Goal: Task Accomplishment & Management: Manage account settings

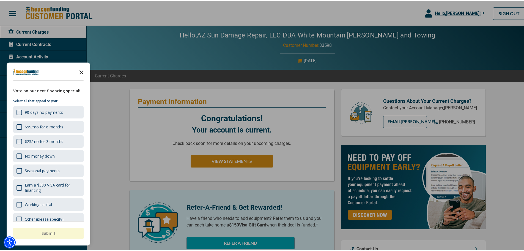
click at [82, 70] on polygon "Close the survey" at bounding box center [82, 71] width 4 height 4
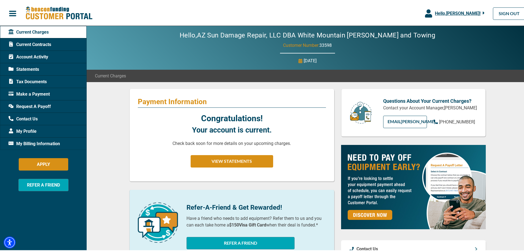
click at [35, 127] on span "My Profile" at bounding box center [23, 130] width 28 height 7
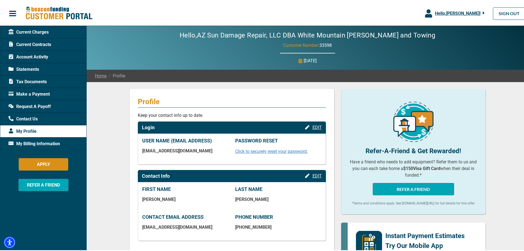
click at [20, 143] on span "My Billing Information" at bounding box center [34, 142] width 51 height 7
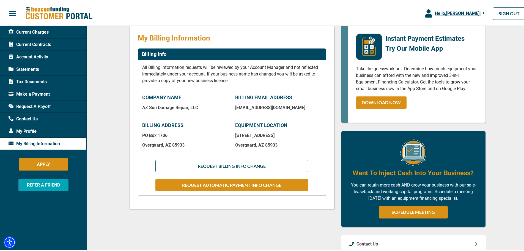
scroll to position [83, 0]
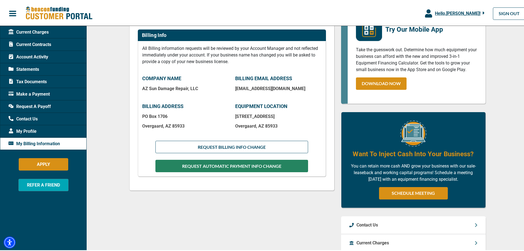
click at [206, 166] on button "REQUEST AUTOMATIC PAYMENT INFO CHANGE" at bounding box center [231, 165] width 152 height 12
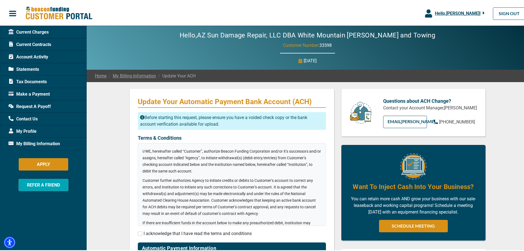
checkbox input "true"
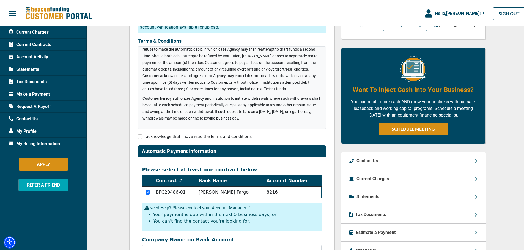
scroll to position [110, 0]
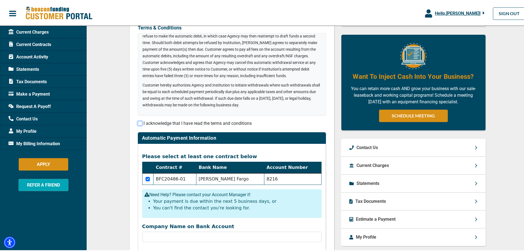
click at [138, 121] on input "checkbox" at bounding box center [140, 122] width 4 height 4
checkbox input "true"
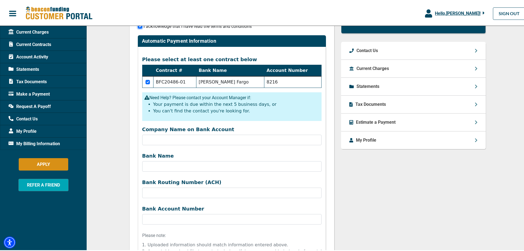
scroll to position [220, 0]
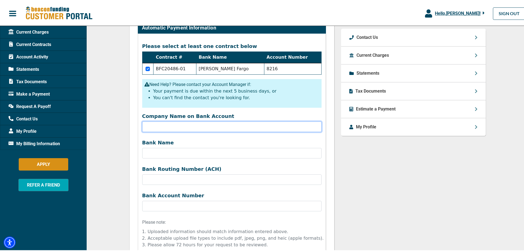
click at [222, 125] on input "Company Name on Bank Account" at bounding box center [231, 125] width 179 height 10
type input "AZ Sun Damage Repair LLC"
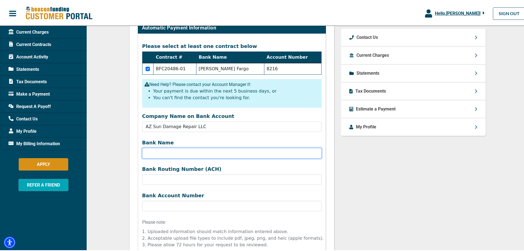
click at [184, 153] on input "Bank Name" at bounding box center [231, 152] width 179 height 10
type input "[PERSON_NAME] Fargo"
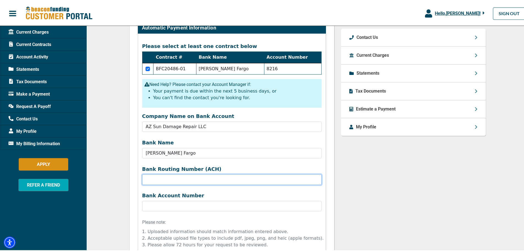
click at [182, 176] on input "Company Name on Bank Account" at bounding box center [231, 178] width 179 height 10
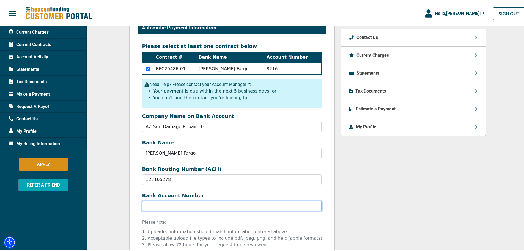
click at [184, 206] on input "Bank Name" at bounding box center [231, 205] width 179 height 10
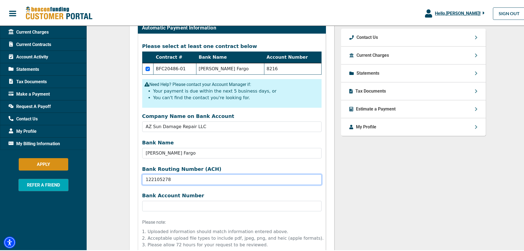
click at [182, 178] on input "122105278" at bounding box center [231, 178] width 179 height 10
type input "122105278"
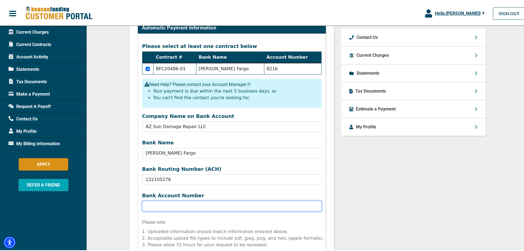
click at [193, 203] on input "Bank Name" at bounding box center [231, 205] width 179 height 10
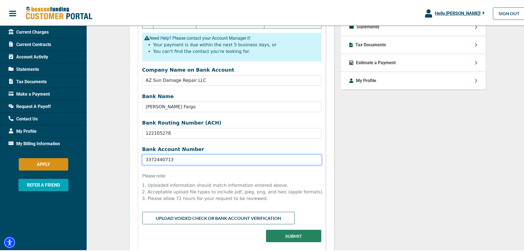
scroll to position [275, 0]
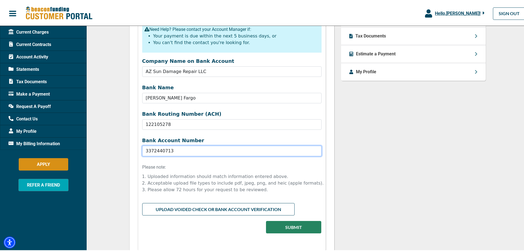
type input "3372440713"
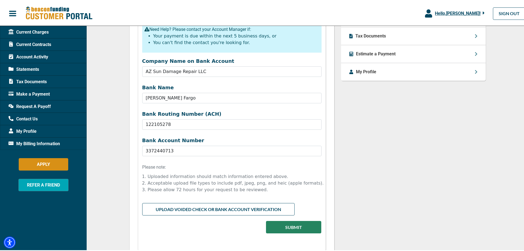
click at [193, 210] on input "file" at bounding box center [231, 207] width 179 height 10
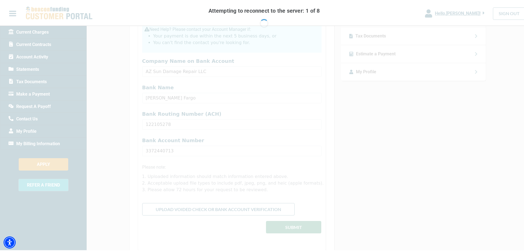
click at [419, 153] on div "Attempting to reconnect to the server: 1 of 8 Retry Alternatively, reload" at bounding box center [264, 125] width 528 height 251
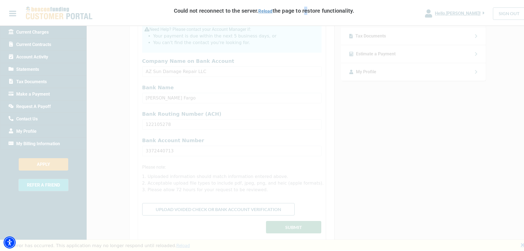
click at [302, 154] on div "Could not reconnect to the server. Reload the page to restore functionality. Re…" at bounding box center [264, 125] width 528 height 251
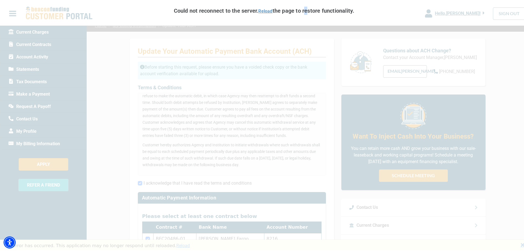
scroll to position [0, 0]
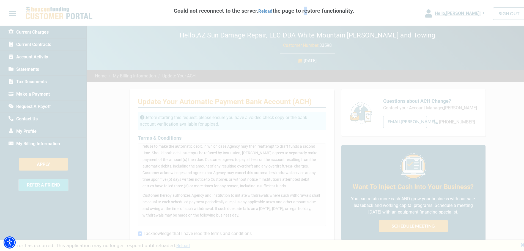
click at [260, 11] on link "Reload" at bounding box center [265, 9] width 14 height 5
click at [260, 9] on link "Reload" at bounding box center [265, 9] width 14 height 5
